Goal: Task Accomplishment & Management: Use online tool/utility

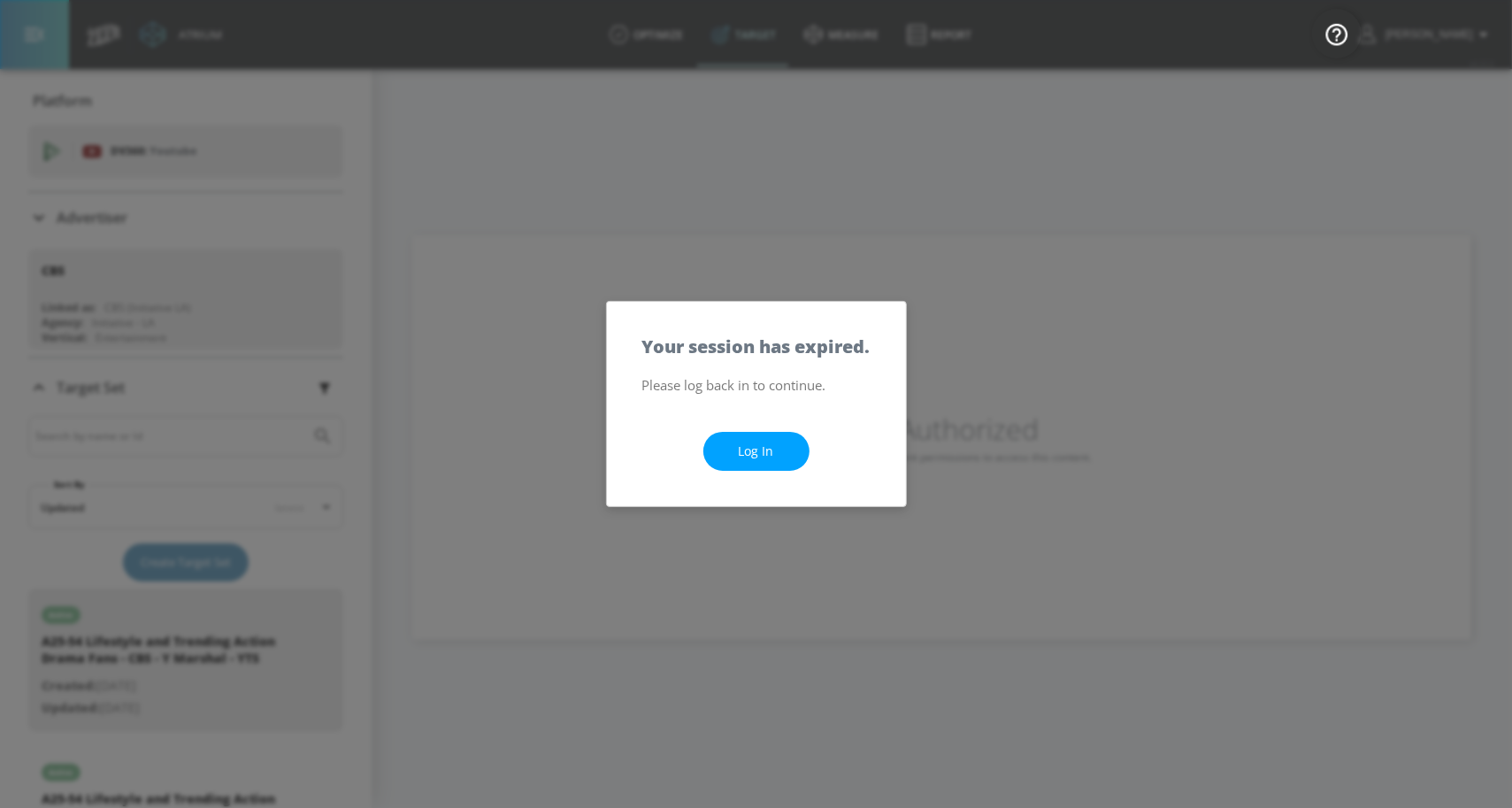
scroll to position [160, 0]
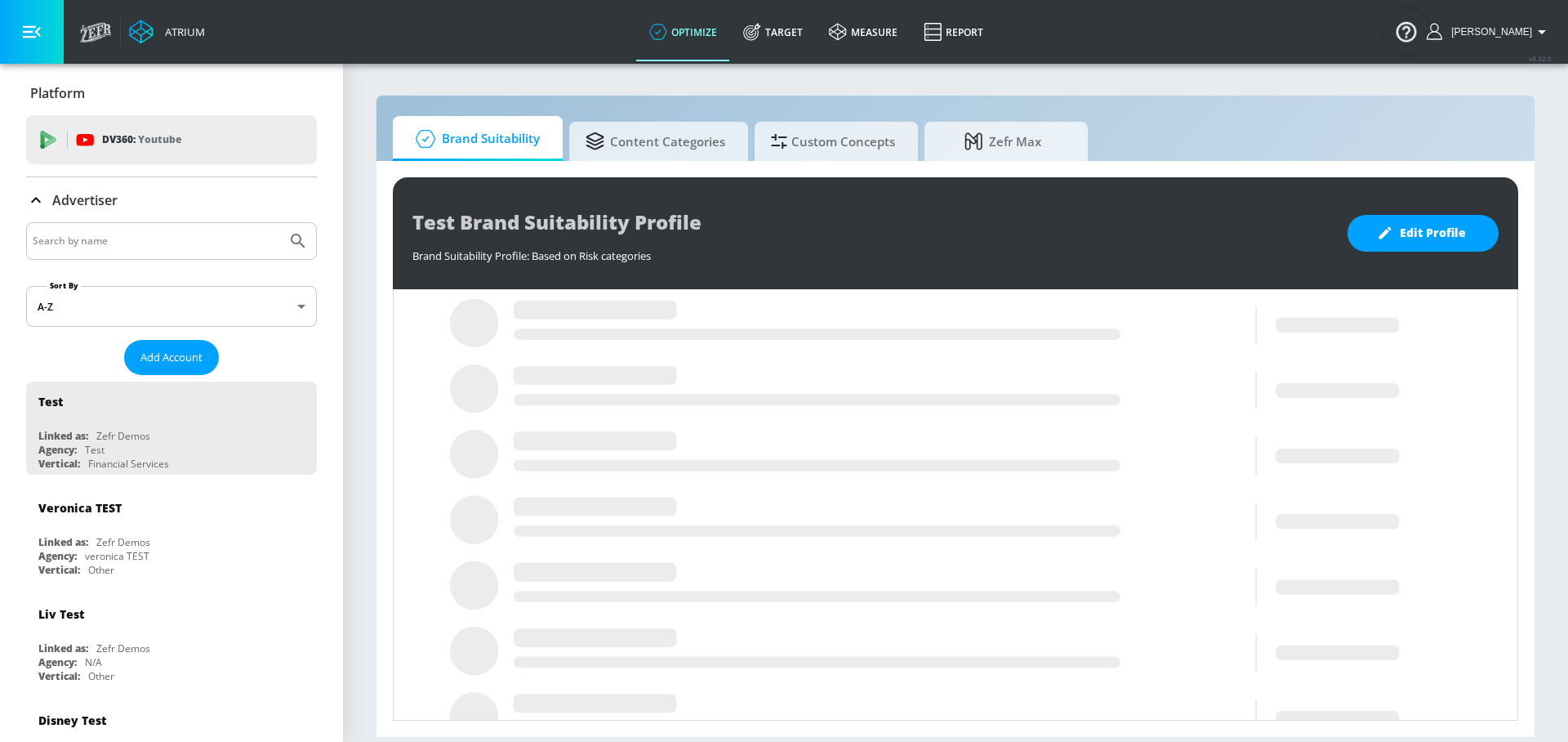
click at [124, 240] on input "Search by name" at bounding box center [156, 240] width 247 height 21
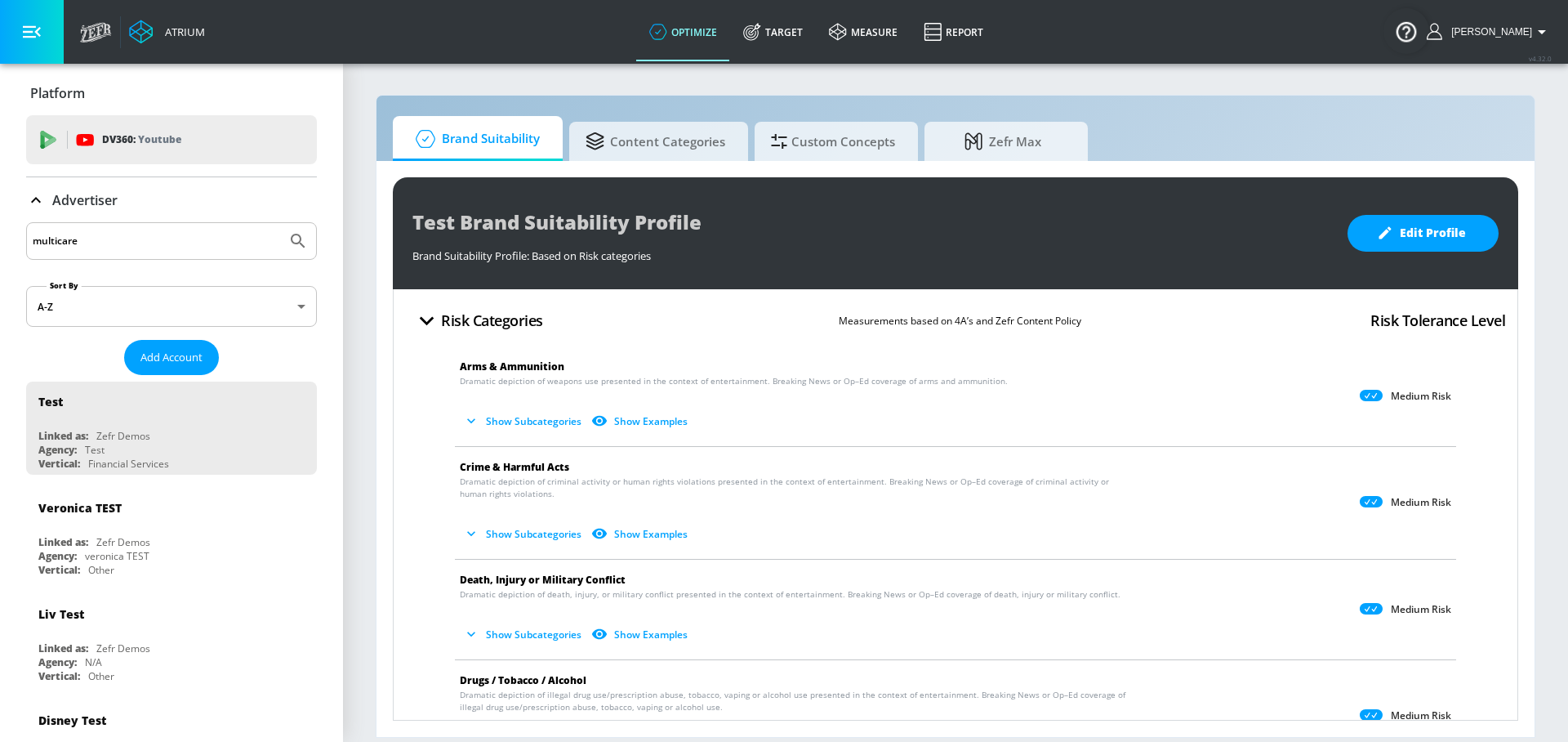
type input "multicare"
click at [280, 223] on button "Submit Search" at bounding box center [298, 241] width 36 height 36
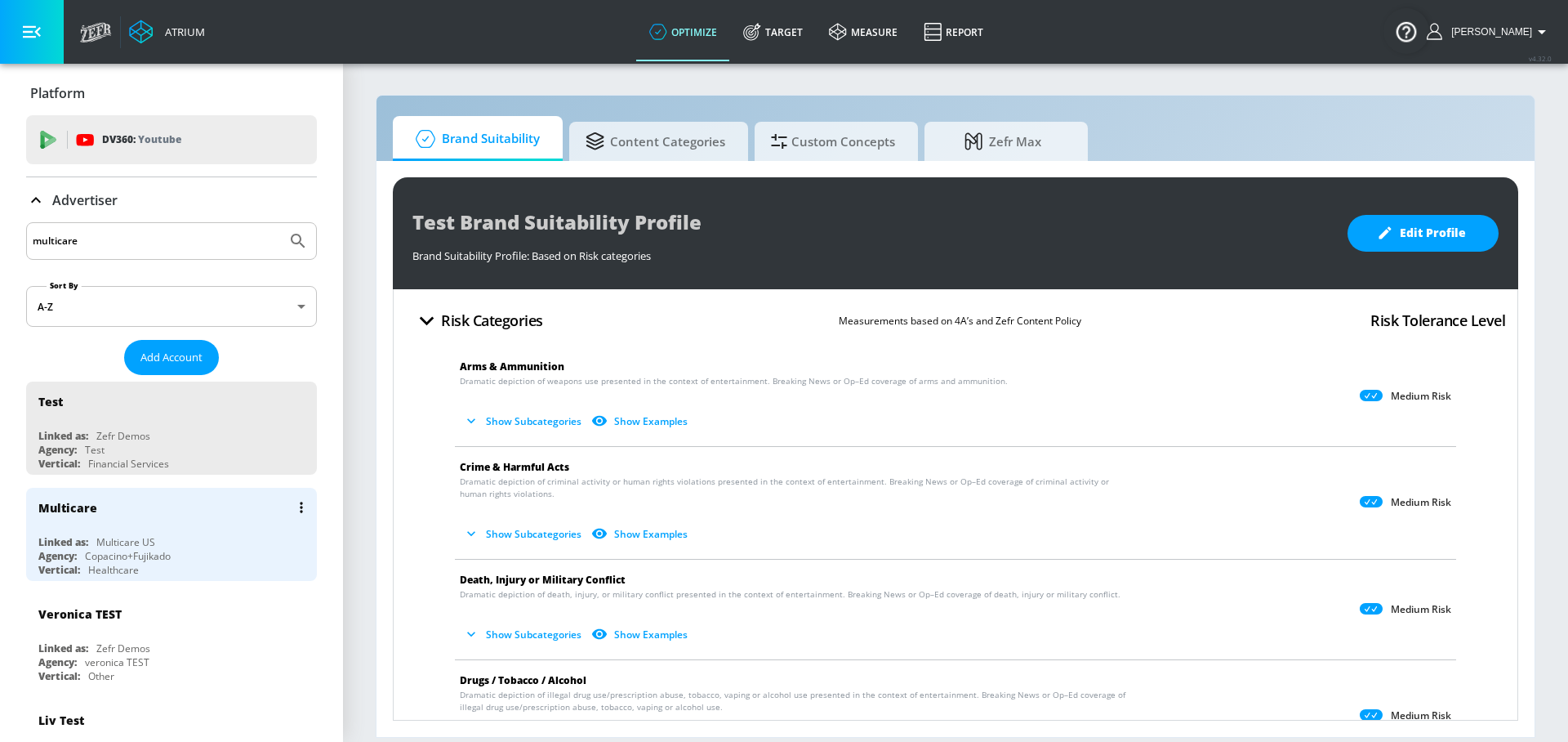
click at [155, 520] on div "Multicare" at bounding box center [175, 506] width 275 height 39
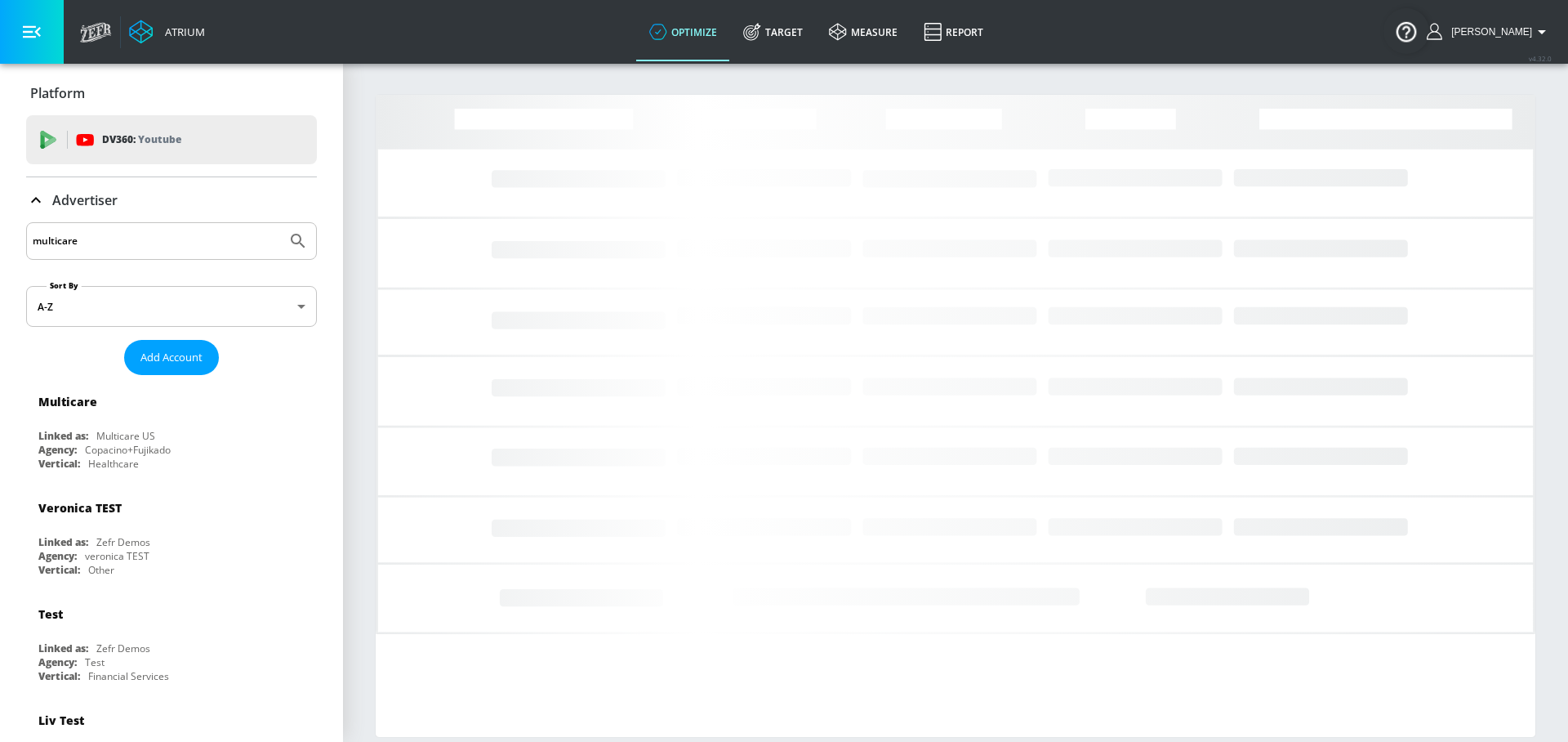
click at [74, 206] on p "Advertiser" at bounding box center [85, 200] width 65 height 18
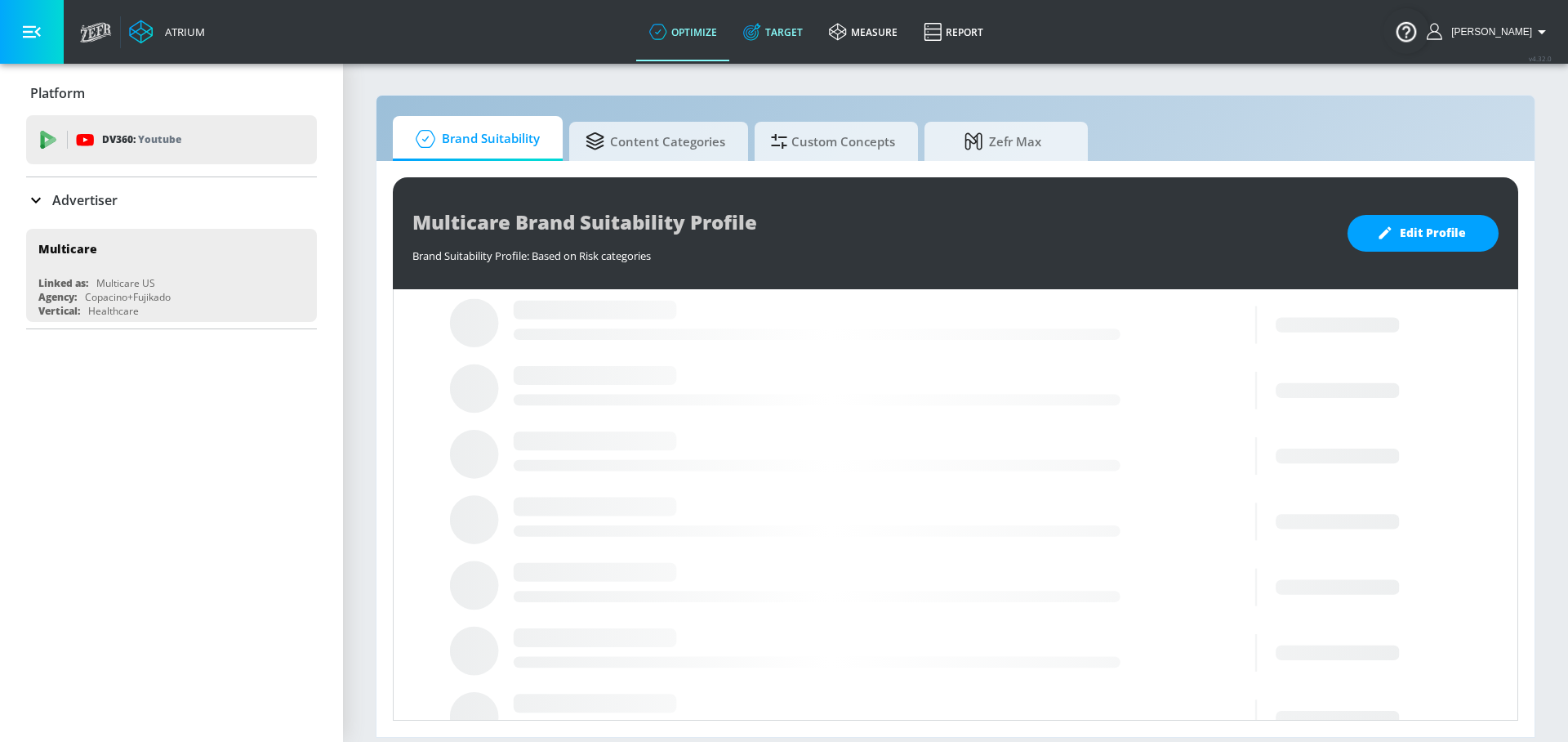
click at [781, 25] on link "Target" at bounding box center [773, 32] width 85 height 59
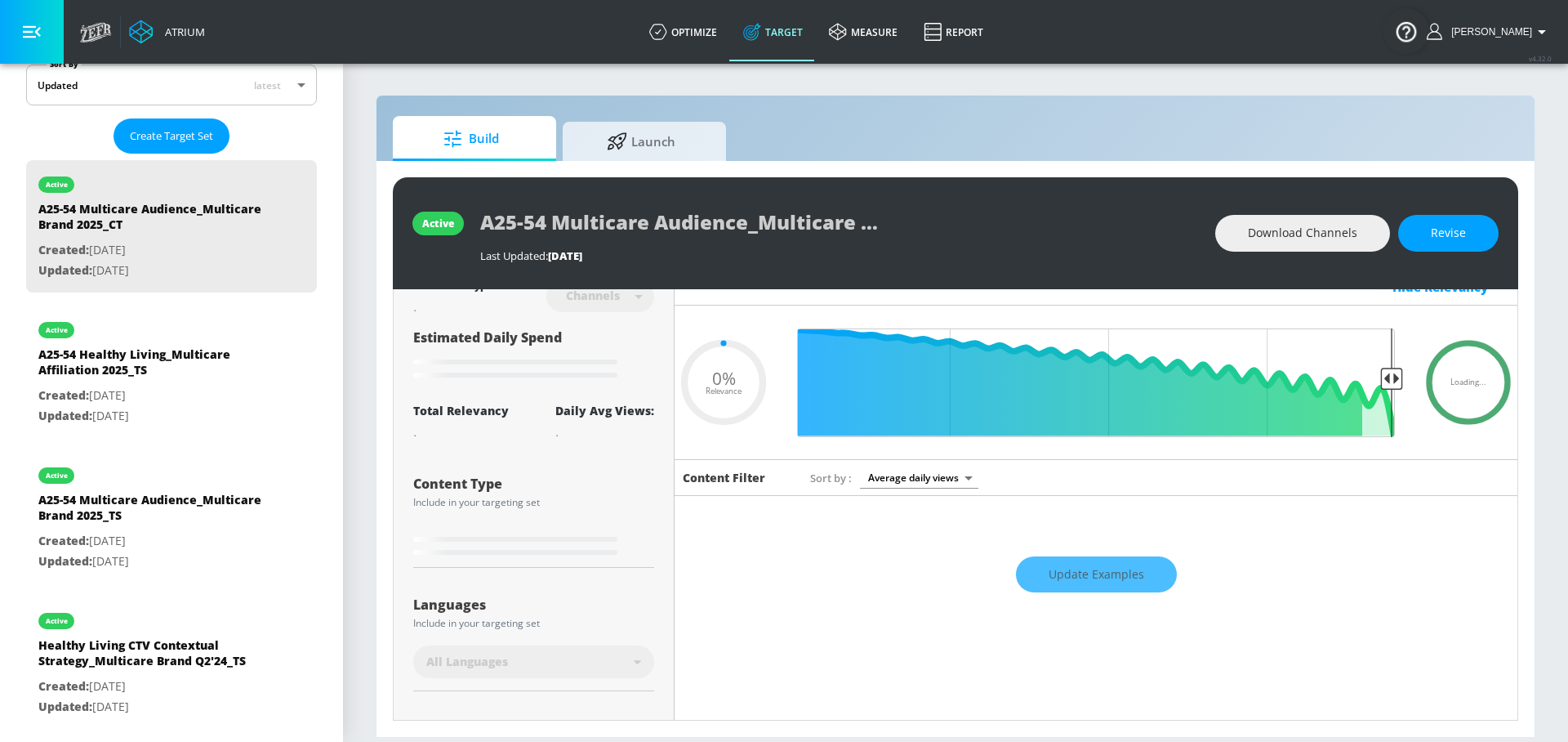
scroll to position [21, 0]
type input "0.05"
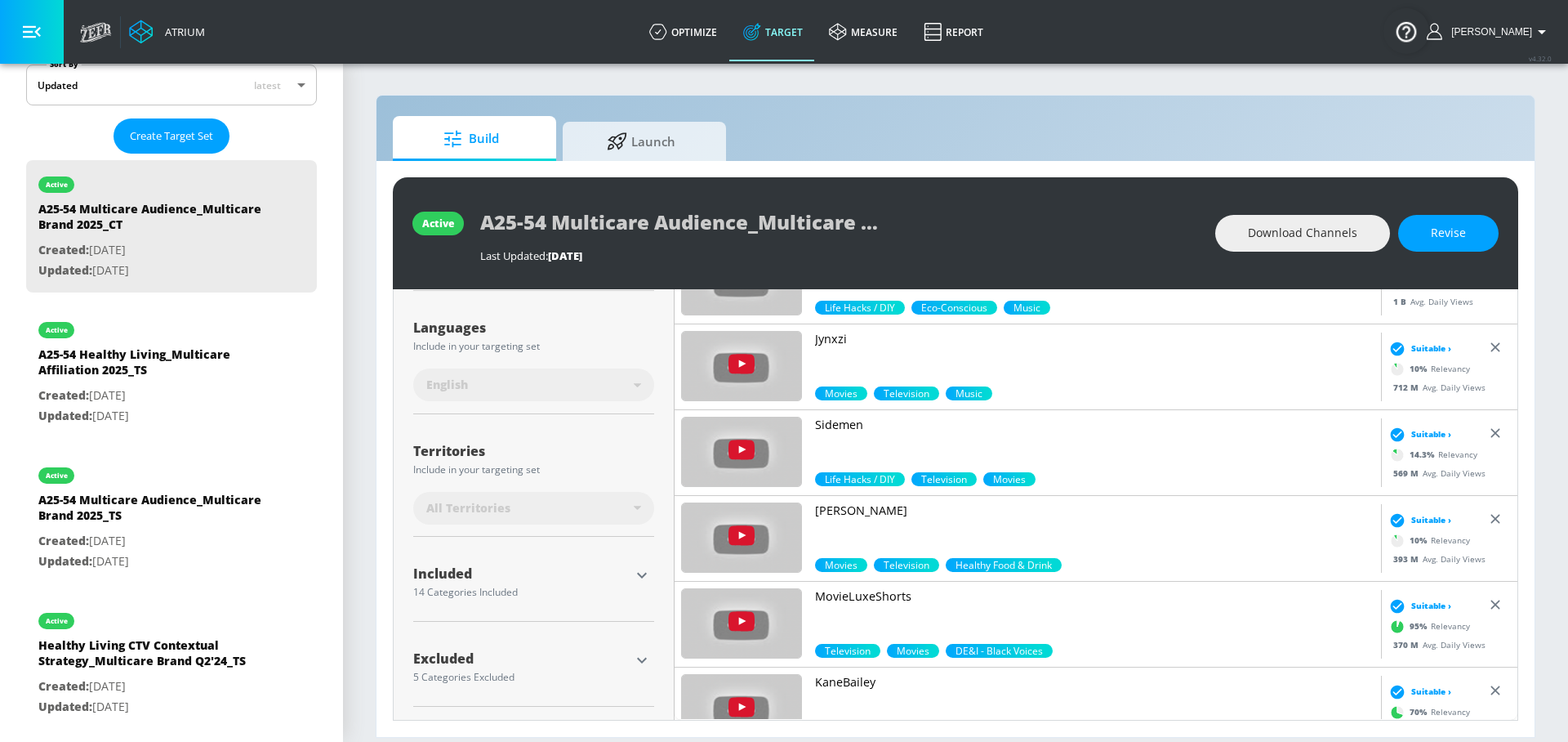
scroll to position [276, 0]
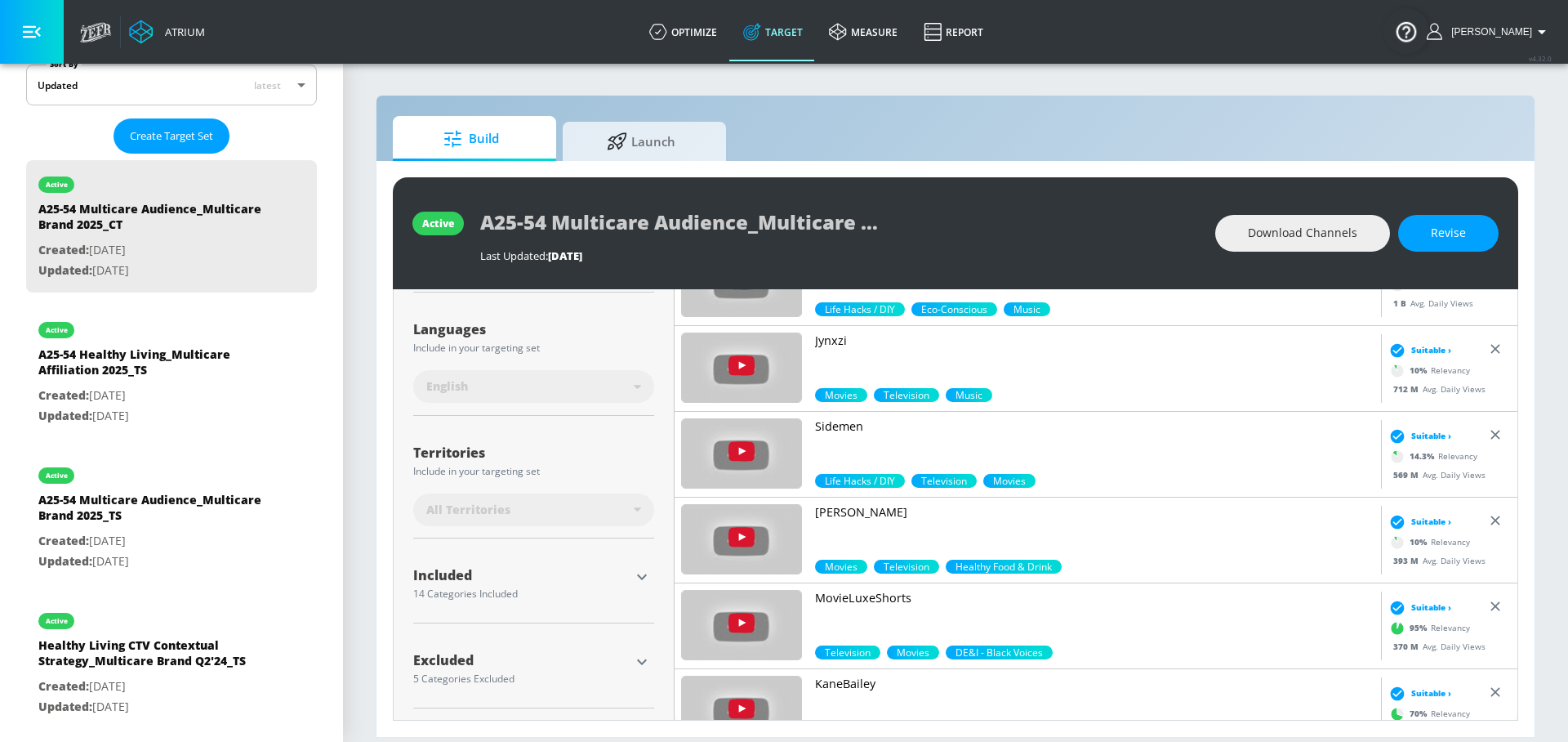
click at [641, 543] on div "Placement Type: 199K Channels Channels channels ​ Estimated Daily Spend $508,58…" at bounding box center [534, 366] width 241 height 708
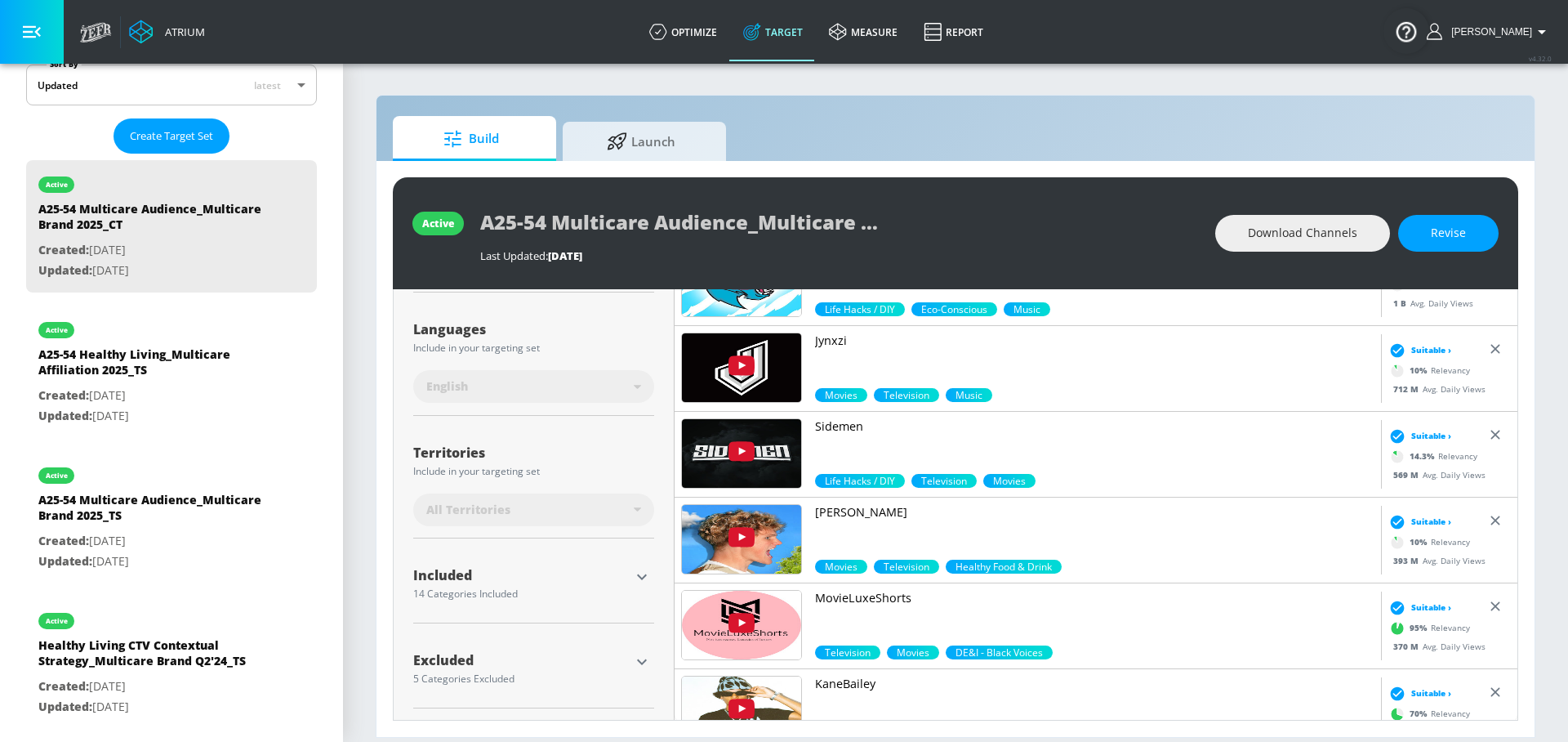
click at [638, 654] on icon "button" at bounding box center [642, 662] width 20 height 20
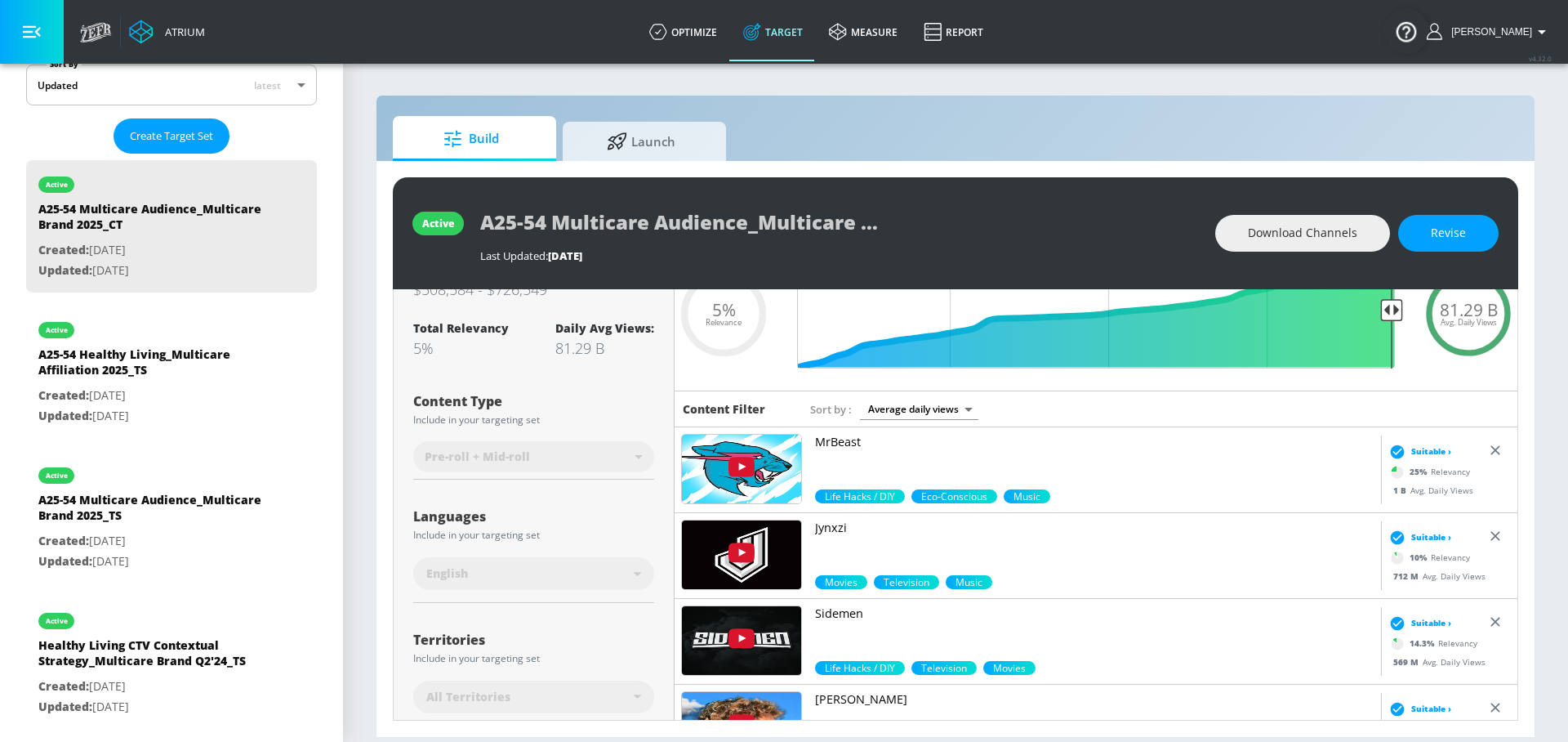
scroll to position [118, 0]
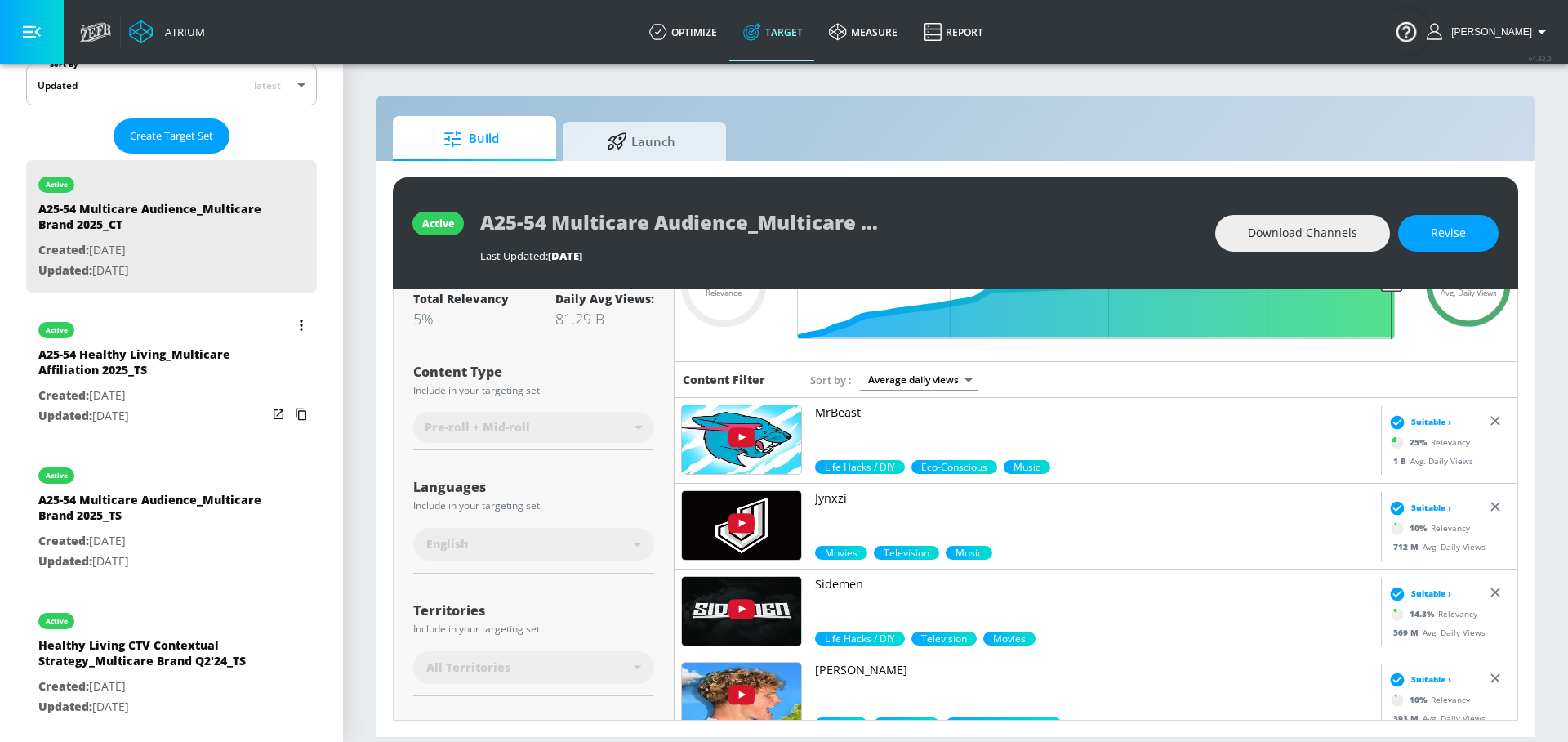
click at [181, 358] on div "A25-54 Healthy Living_Multicare Affiliation 2025_TS" at bounding box center [153, 366] width 229 height 39
type input "A25-54 Healthy Living_Multicare Affiliation 2025_TS"
type input "videos"
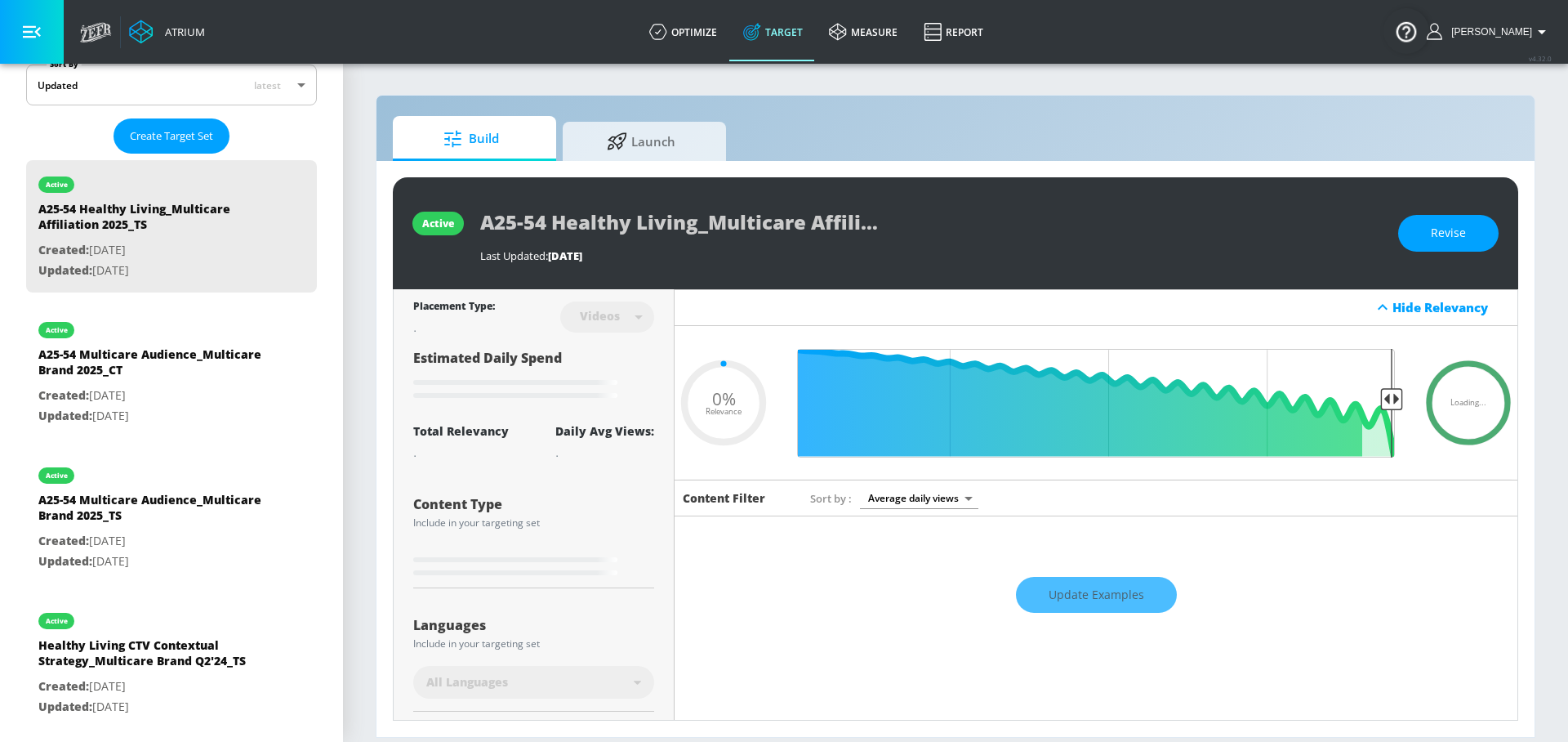
type input "0.05"
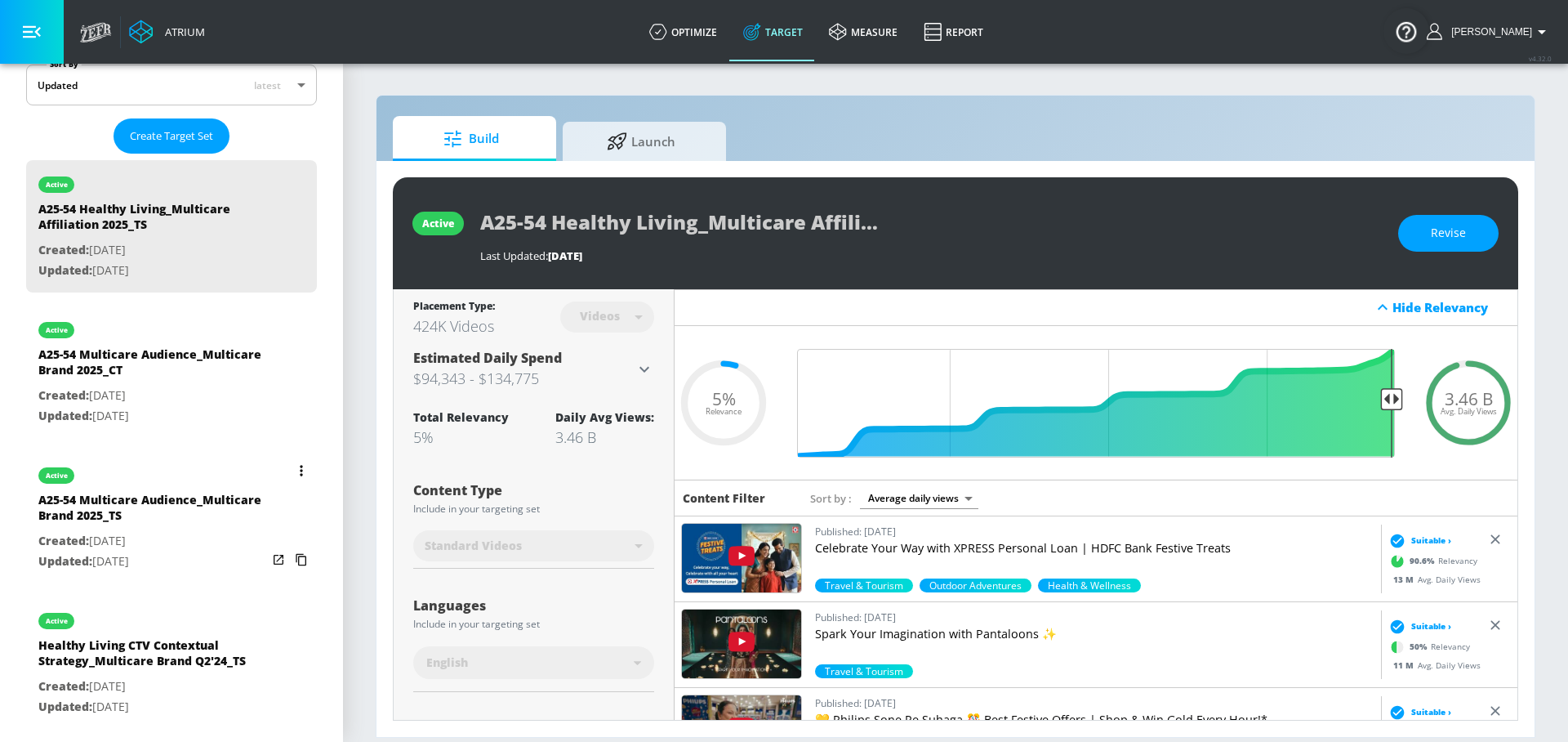
click at [116, 503] on div "A25-54 Multicare Audience_Multicare Brand 2025_TS" at bounding box center [153, 511] width 229 height 39
type input "A25-54 Multicare Audience_Multicare Brand 2025_TS"
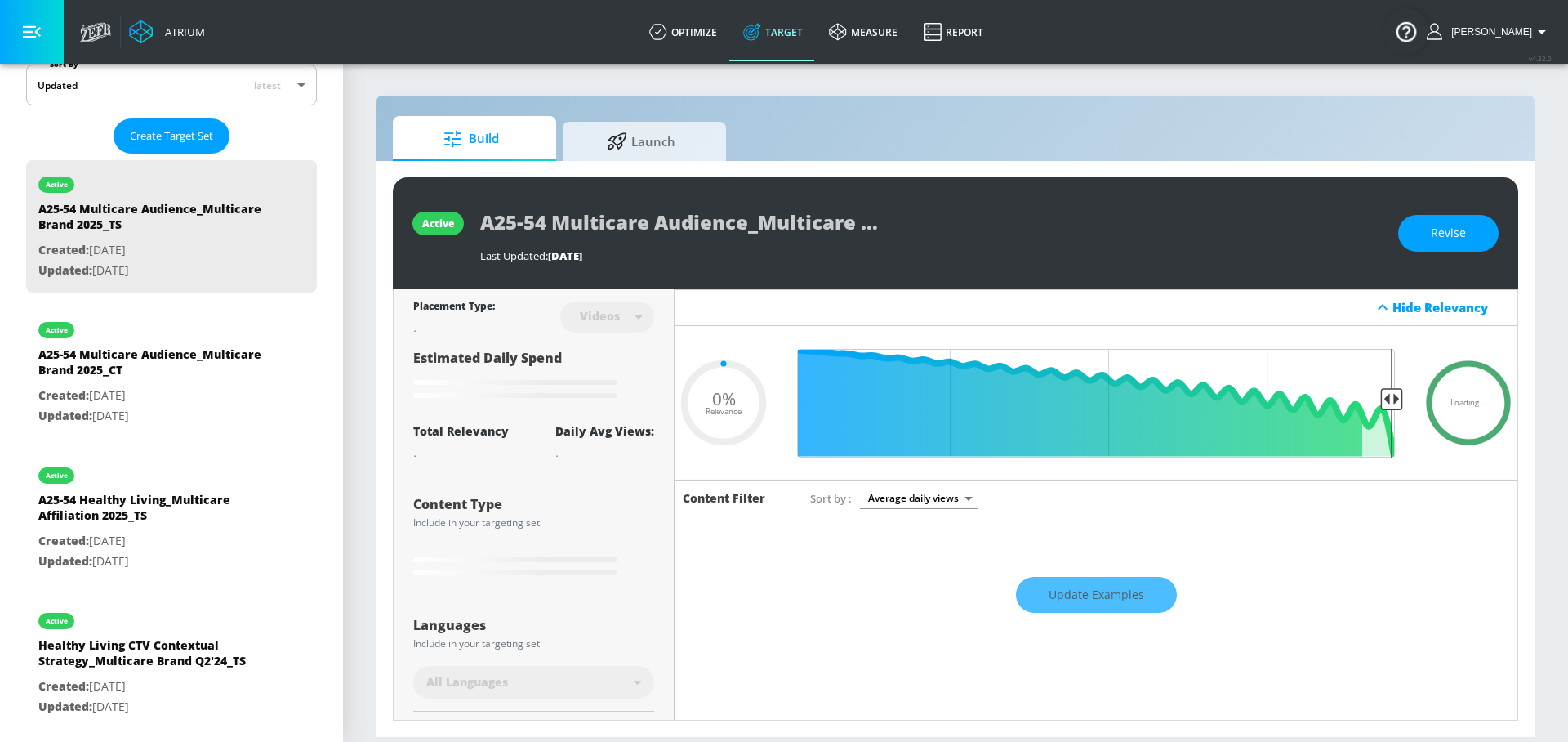
type input "0.05"
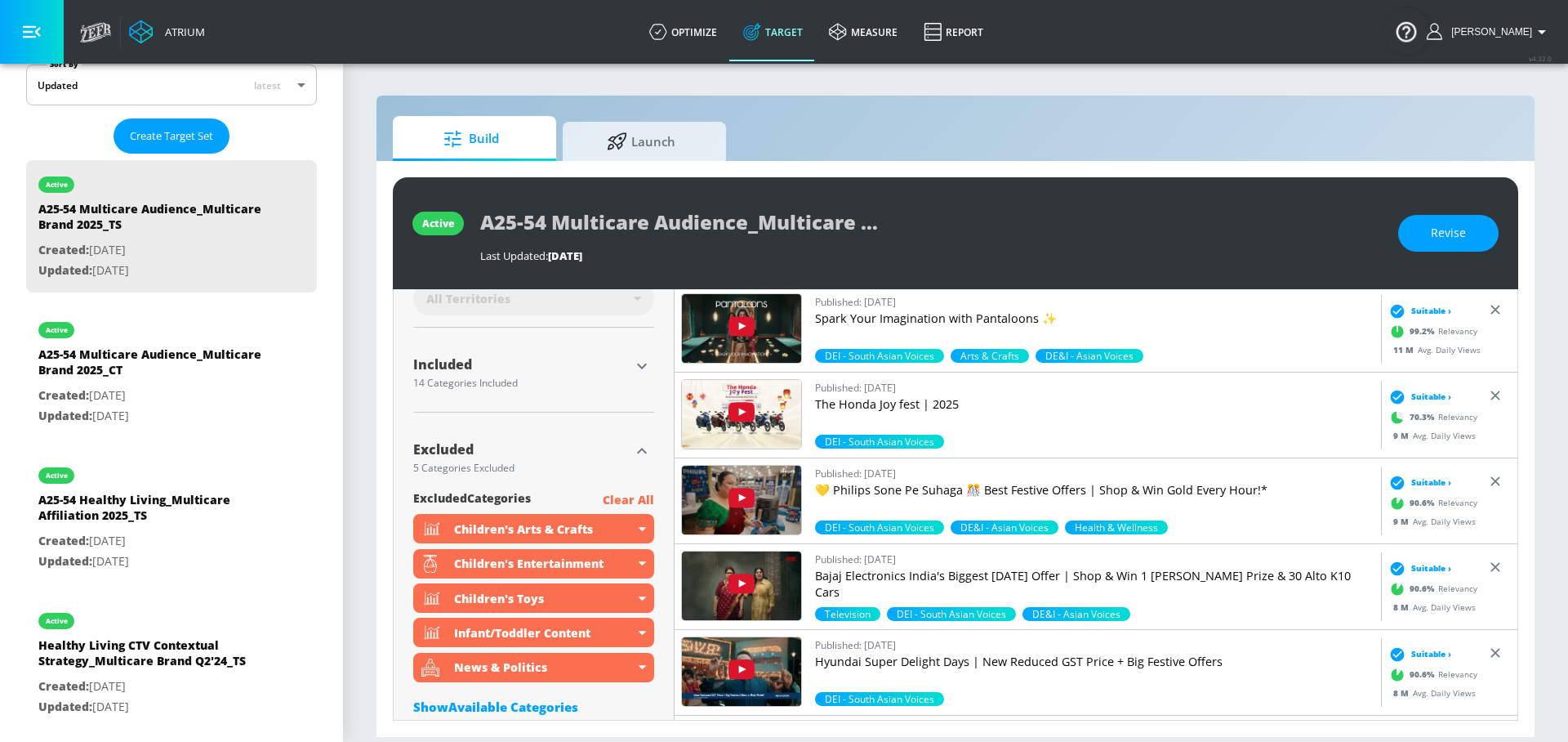
scroll to position [477, 0]
